Goal: Information Seeking & Learning: Learn about a topic

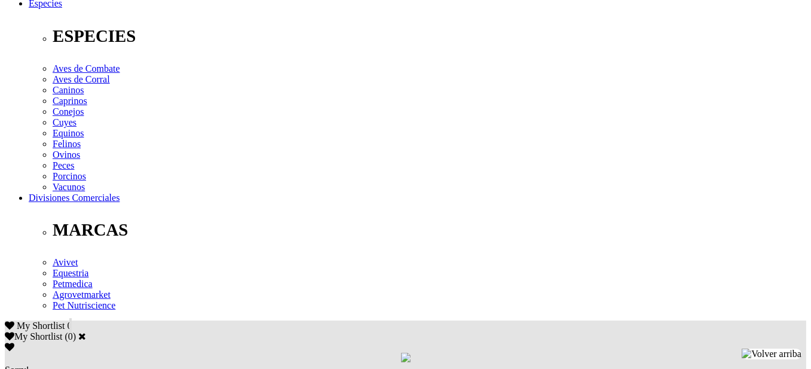
scroll to position [478, 0]
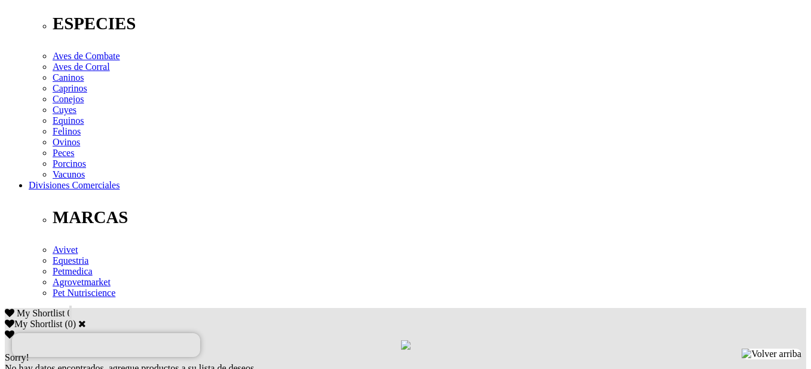
drag, startPoint x: 351, startPoint y: 188, endPoint x: 293, endPoint y: 211, distance: 62.5
drag, startPoint x: 252, startPoint y: 214, endPoint x: 215, endPoint y: 207, distance: 37.7
drag, startPoint x: 186, startPoint y: 163, endPoint x: 213, endPoint y: 162, distance: 27.5
